Goal: Transaction & Acquisition: Subscribe to service/newsletter

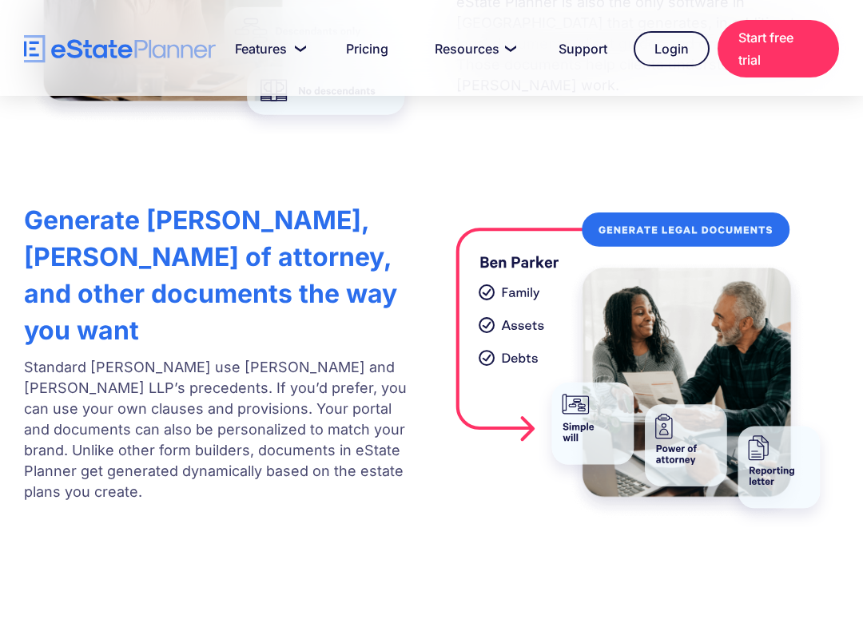
scroll to position [3237, 0]
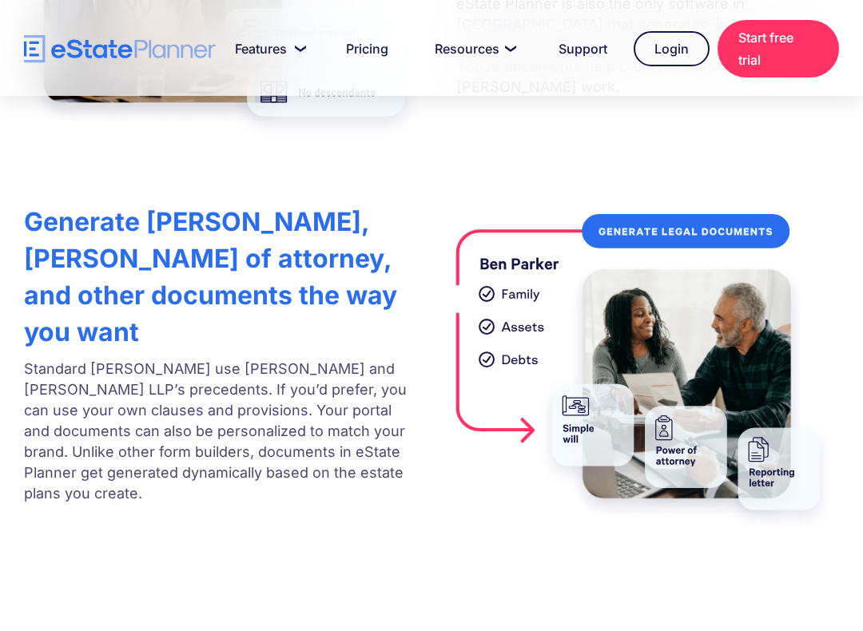
click at [140, 206] on strong "Generate [PERSON_NAME], [PERSON_NAME] of attorney, and other documents the way …" at bounding box center [210, 276] width 373 height 141
click at [137, 206] on strong "Generate [PERSON_NAME], [PERSON_NAME] of attorney, and other documents the way …" at bounding box center [210, 276] width 373 height 141
click at [141, 206] on strong "Generate [PERSON_NAME], [PERSON_NAME] of attorney, and other documents the way …" at bounding box center [210, 276] width 373 height 141
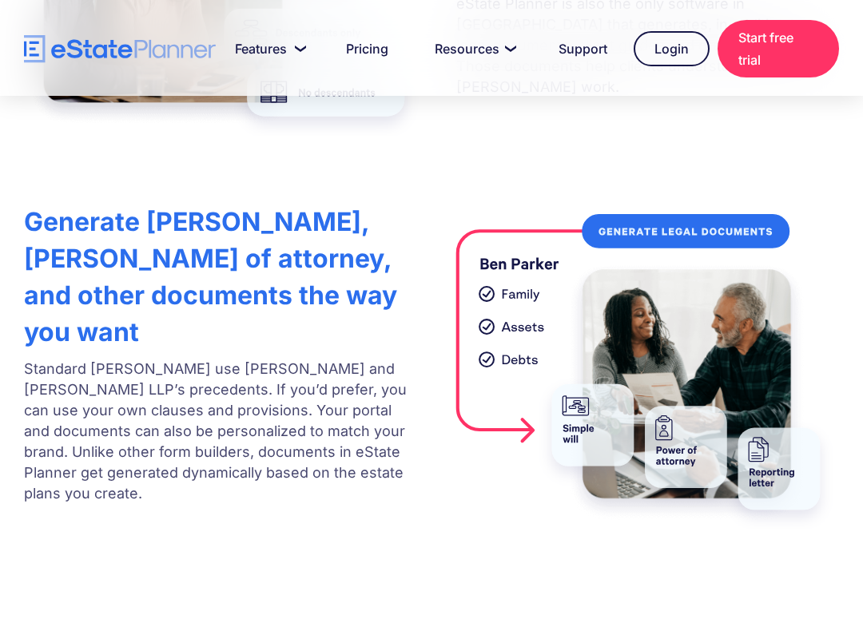
click at [141, 206] on strong "Generate [PERSON_NAME], [PERSON_NAME] of attorney, and other documents the way …" at bounding box center [210, 276] width 373 height 141
click at [149, 206] on strong "Generate [PERSON_NAME], [PERSON_NAME] of attorney, and other documents the way …" at bounding box center [210, 276] width 373 height 141
click at [292, 204] on h3 "Generate [PERSON_NAME], [PERSON_NAME] of attorney, and other documents the way …" at bounding box center [215, 277] width 383 height 147
click at [270, 204] on h3 "Generate [PERSON_NAME], [PERSON_NAME] of attorney, and other documents the way …" at bounding box center [215, 277] width 383 height 147
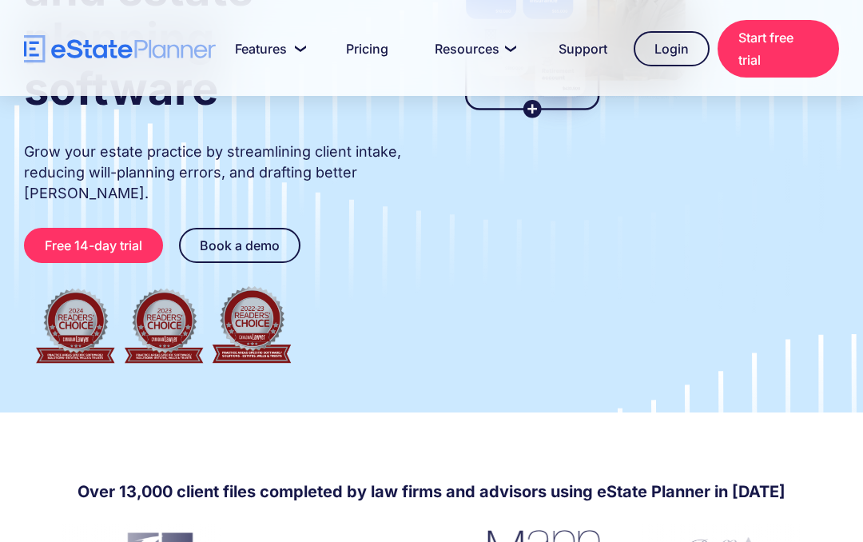
scroll to position [0, 0]
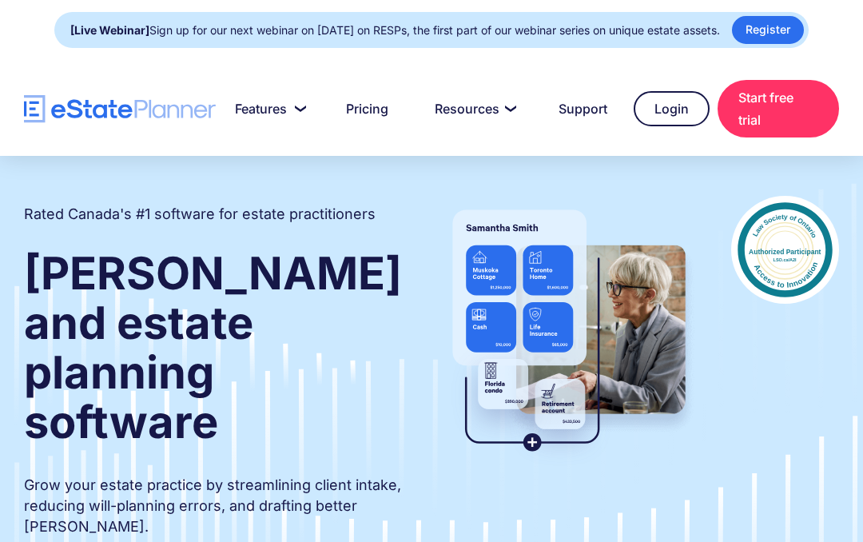
click at [199, 334] on strong "[PERSON_NAME] and estate planning software" at bounding box center [213, 347] width 378 height 203
